Goal: Task Accomplishment & Management: Manage account settings

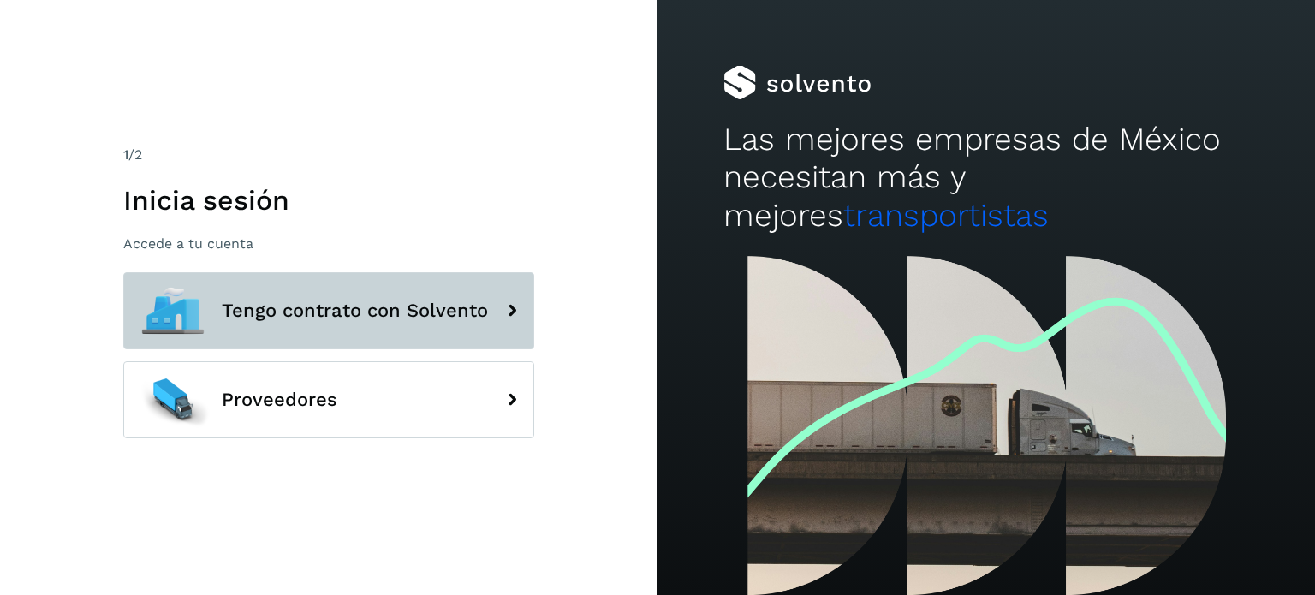
click at [377, 308] on span "Tengo contrato con Solvento" at bounding box center [355, 311] width 266 height 21
click at [421, 311] on span "Tengo contrato con Solvento" at bounding box center [355, 311] width 266 height 21
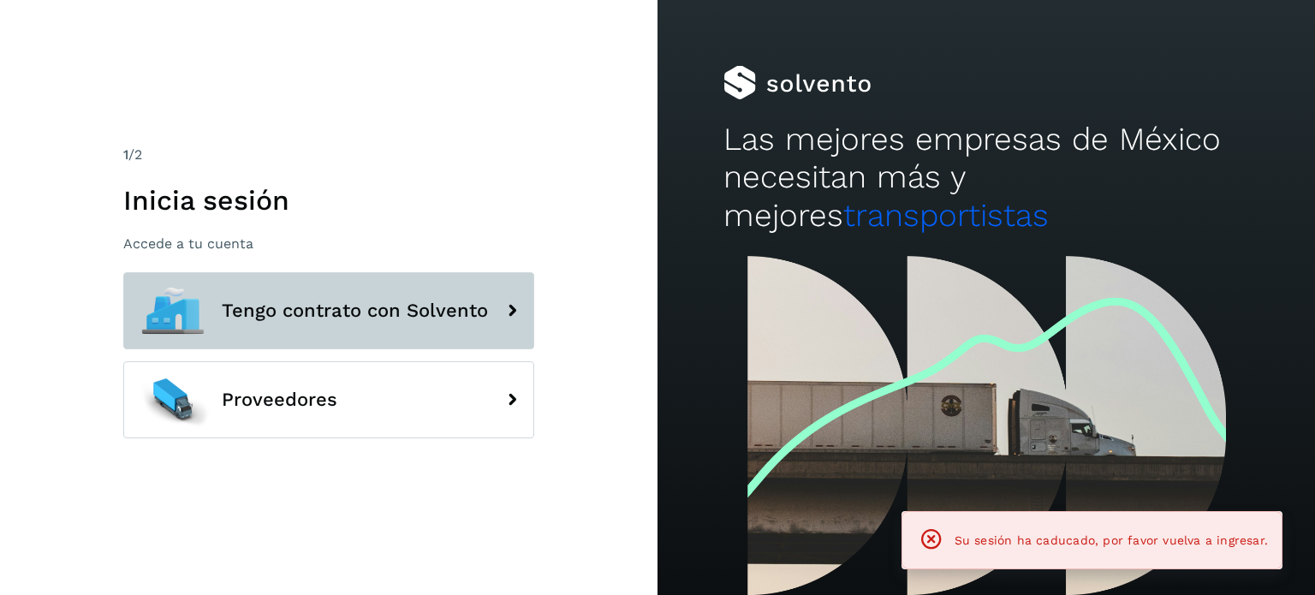
click at [336, 309] on span "Tengo contrato con Solvento" at bounding box center [355, 311] width 266 height 21
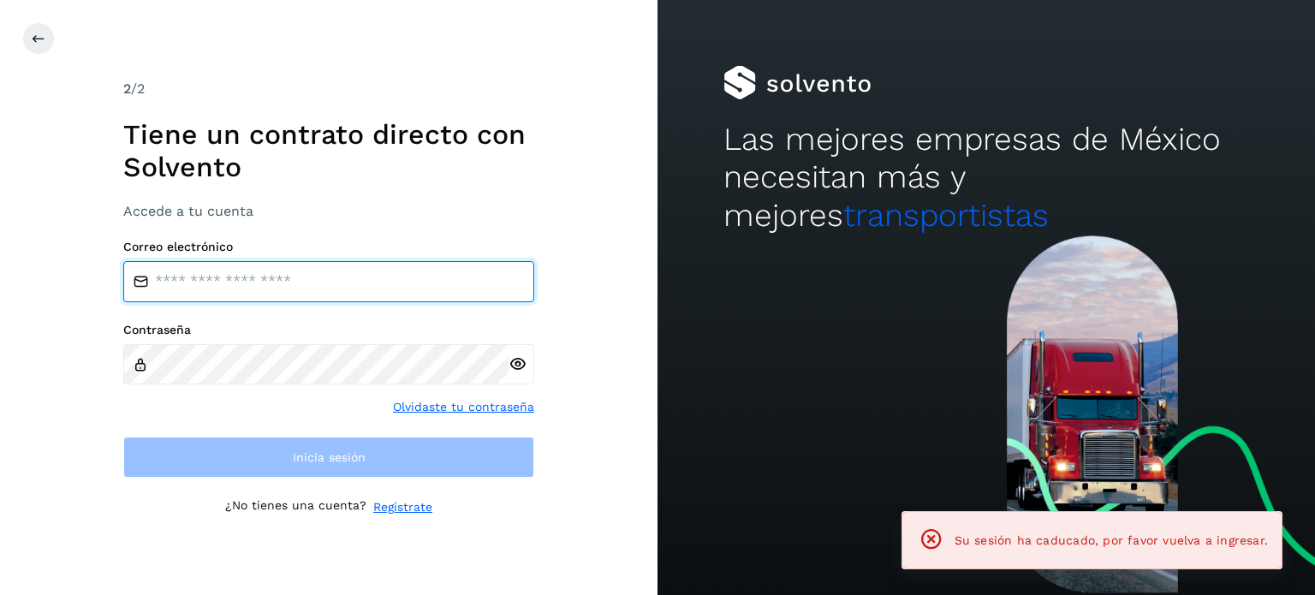
type input "**********"
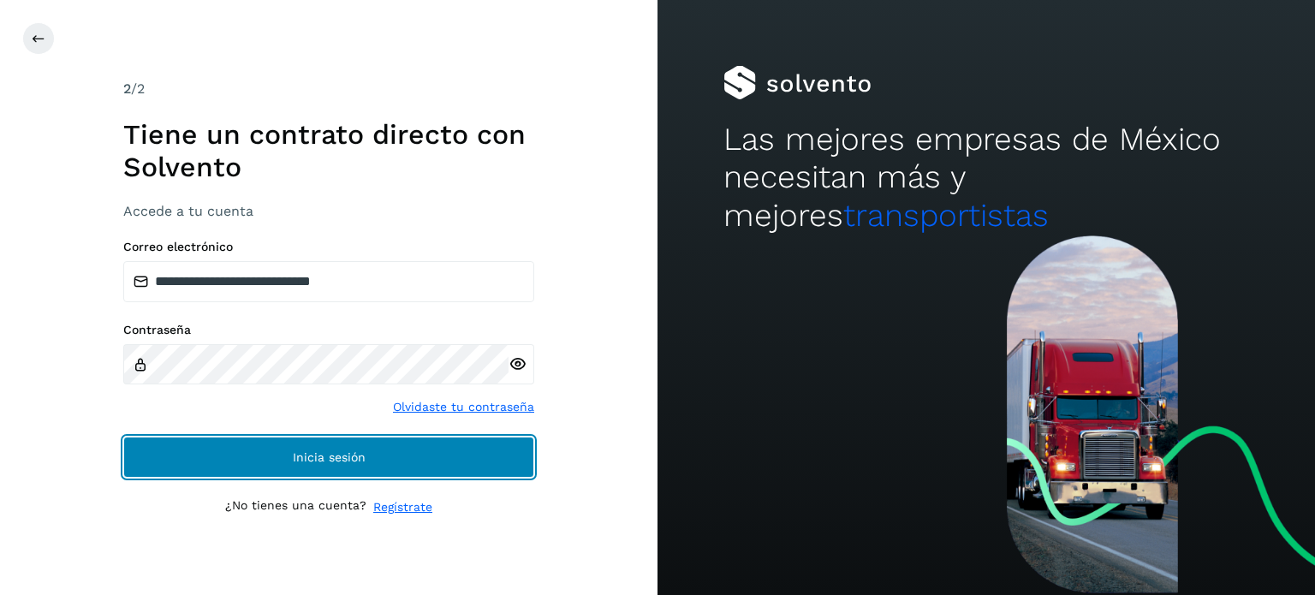
click at [314, 451] on span "Inicia sesión" at bounding box center [329, 457] width 73 height 12
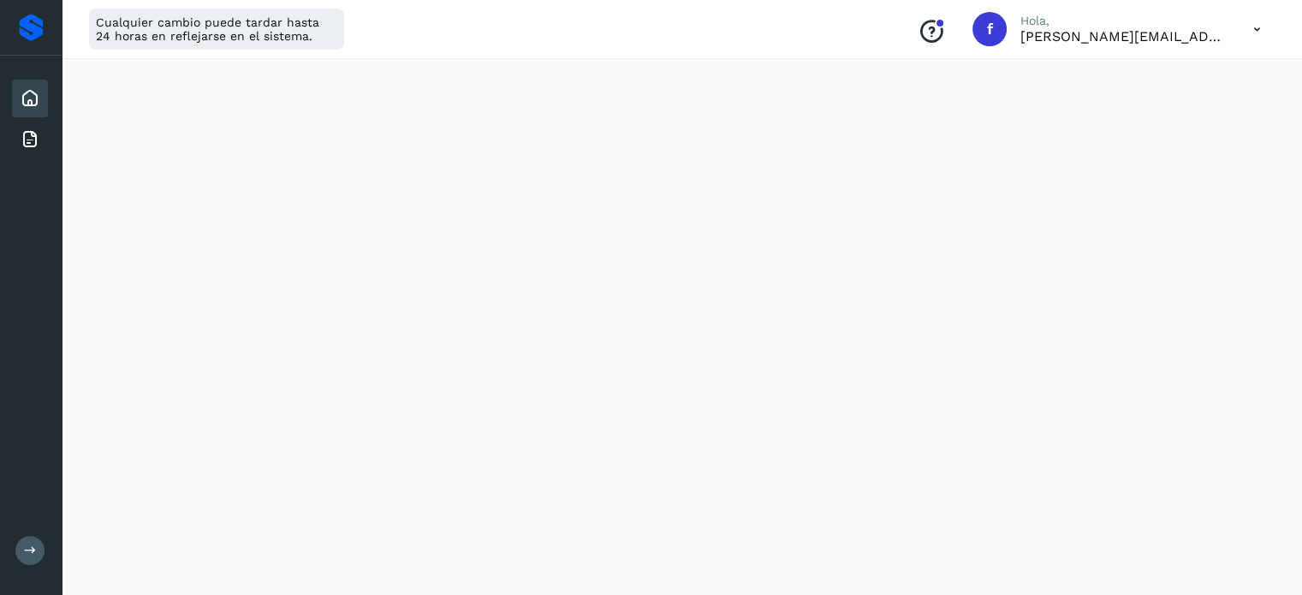
scroll to position [257, 0]
